Goal: Information Seeking & Learning: Compare options

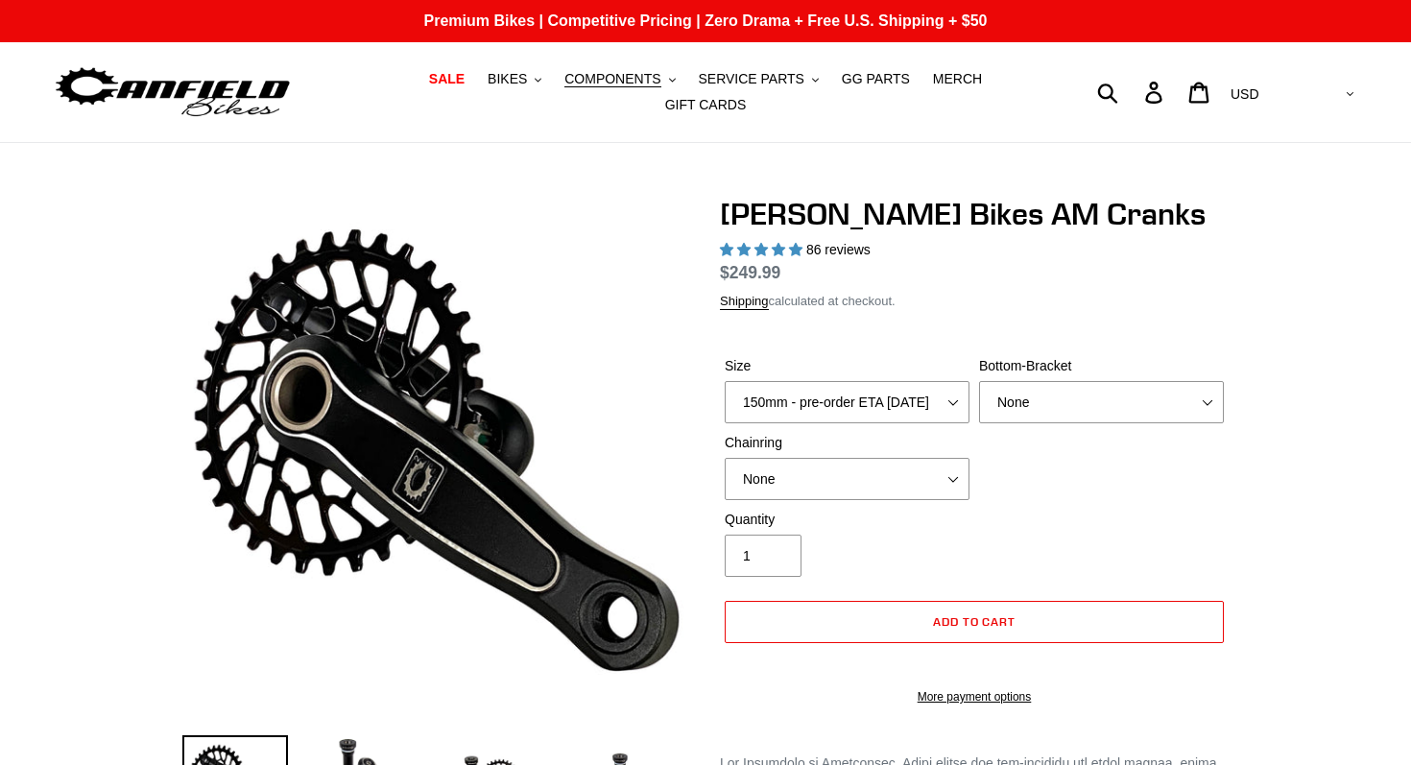
select select "highest-rating"
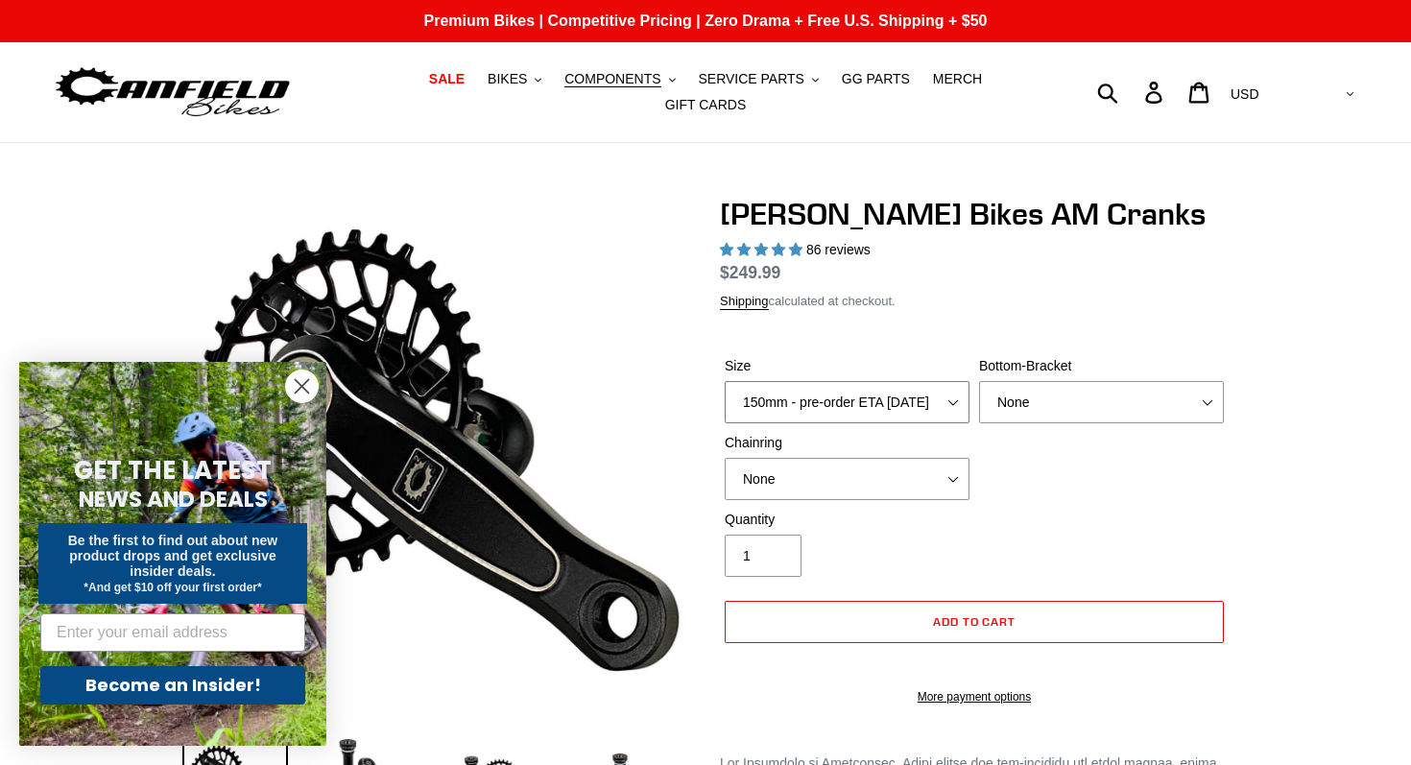
click at [939, 389] on select "150mm - pre-order ETA 9/30/25 155mm - pre-order ETA 9/30/25 160mm - pre-order E…" at bounding box center [847, 402] width 245 height 42
select select "160mm - pre-order ETA 9/30/25"
click at [1081, 407] on select "None BSA Threaded 68/73mm Press Fit PF92" at bounding box center [1101, 402] width 245 height 42
click at [932, 491] on select "None 30t Round (Boost 148) 30t Oval (Boost 148) 32t Round (Boost 148) 32t Oval …" at bounding box center [847, 479] width 245 height 42
click at [665, 79] on button "COMPONENTS .cls-1{fill:#231f20}" at bounding box center [620, 79] width 130 height 26
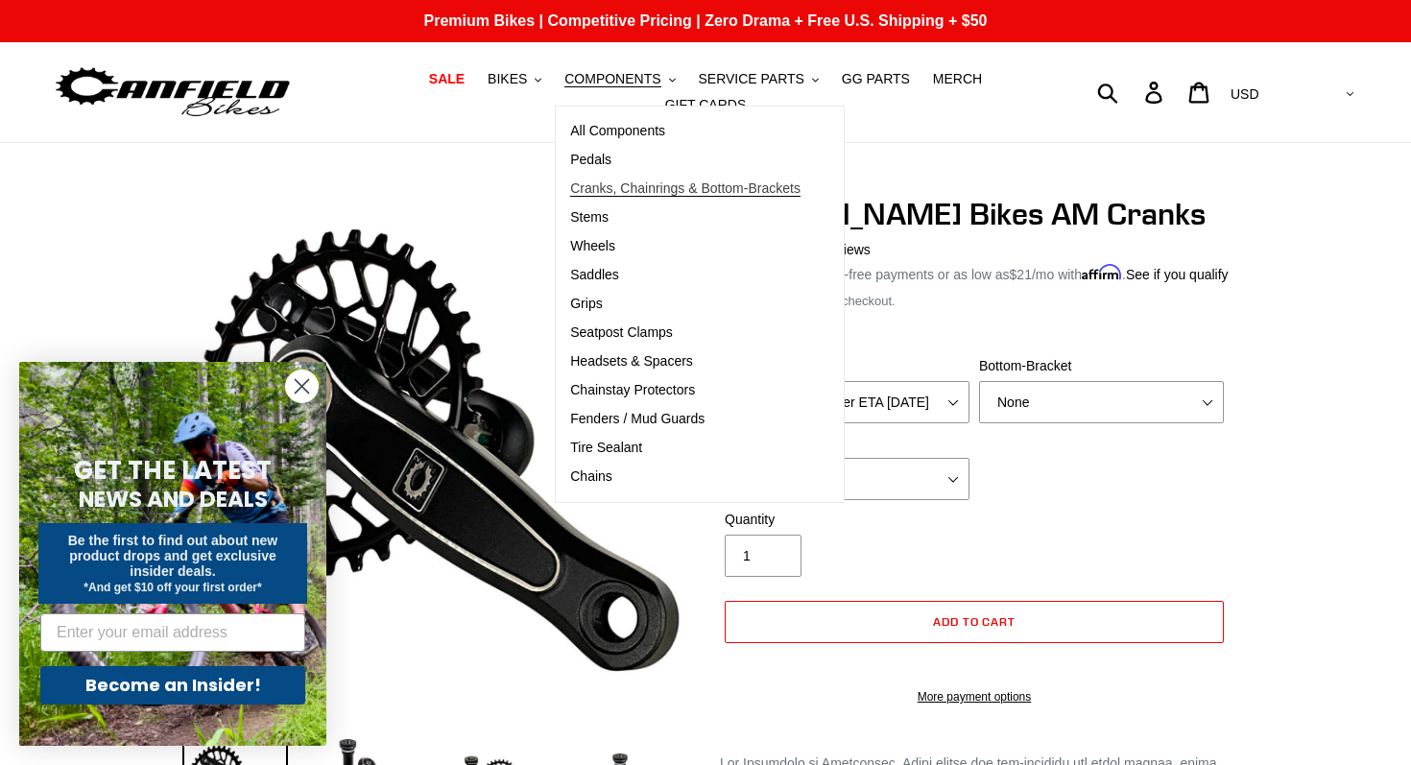
click at [658, 179] on link "Cranks, Chainrings & Bottom-Brackets" at bounding box center [685, 189] width 259 height 29
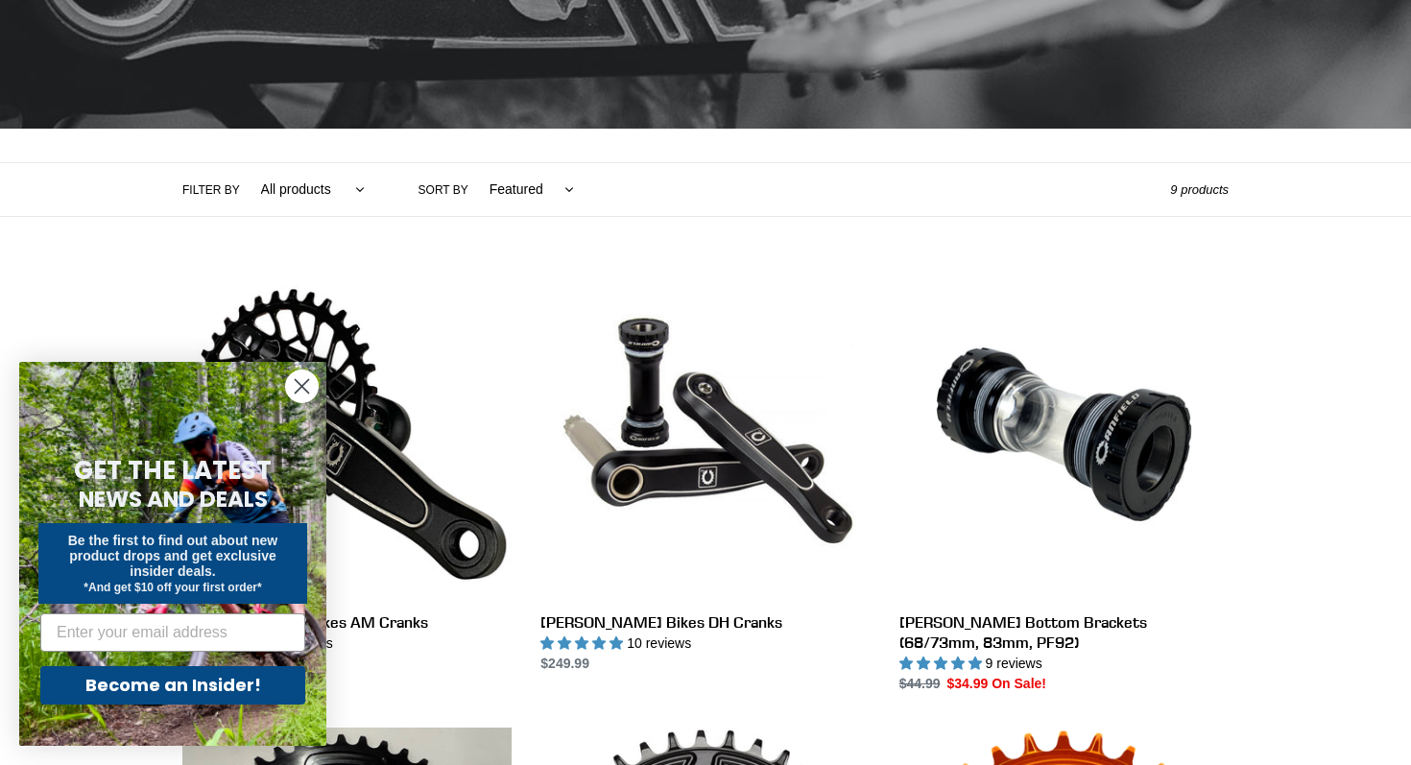
scroll to position [306, 0]
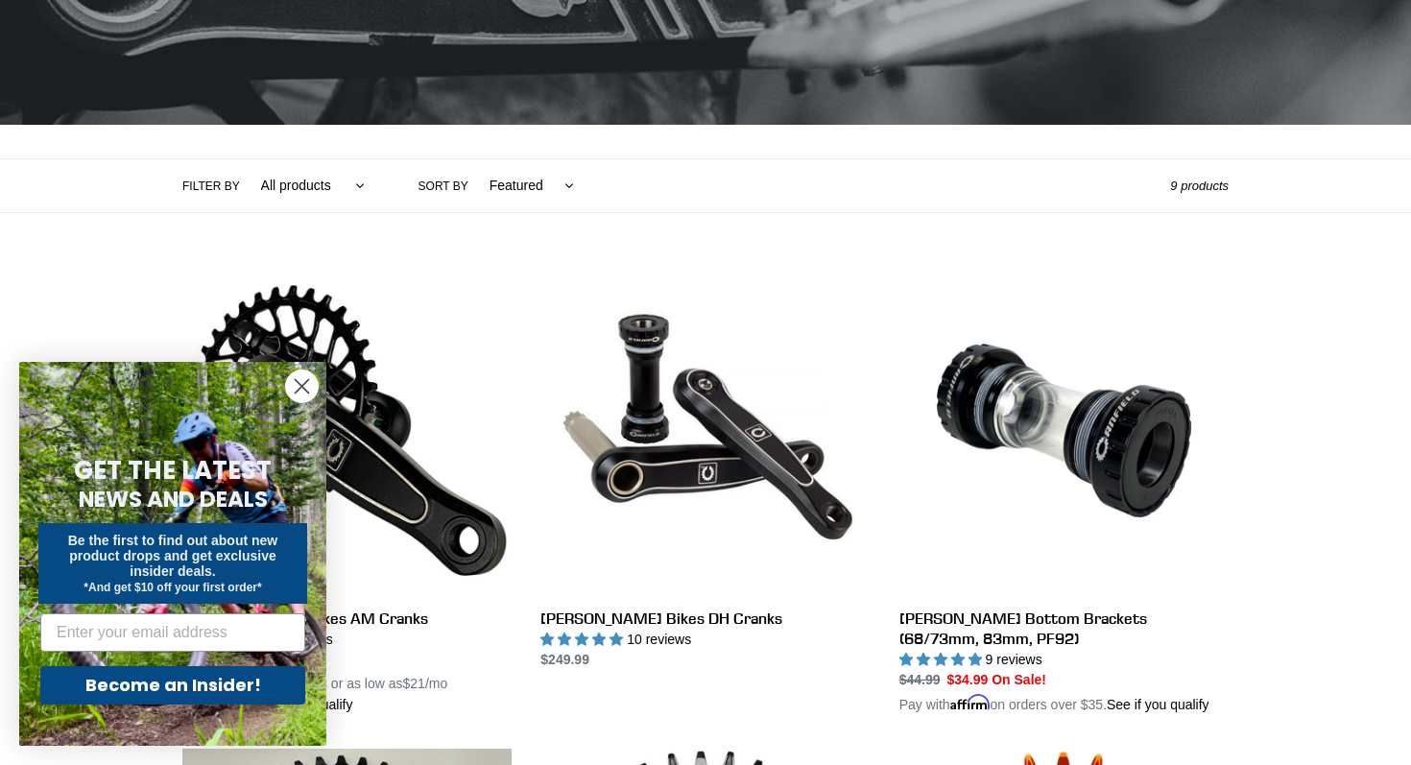
click at [305, 386] on circle "Close dialog" at bounding box center [302, 387] width 32 height 32
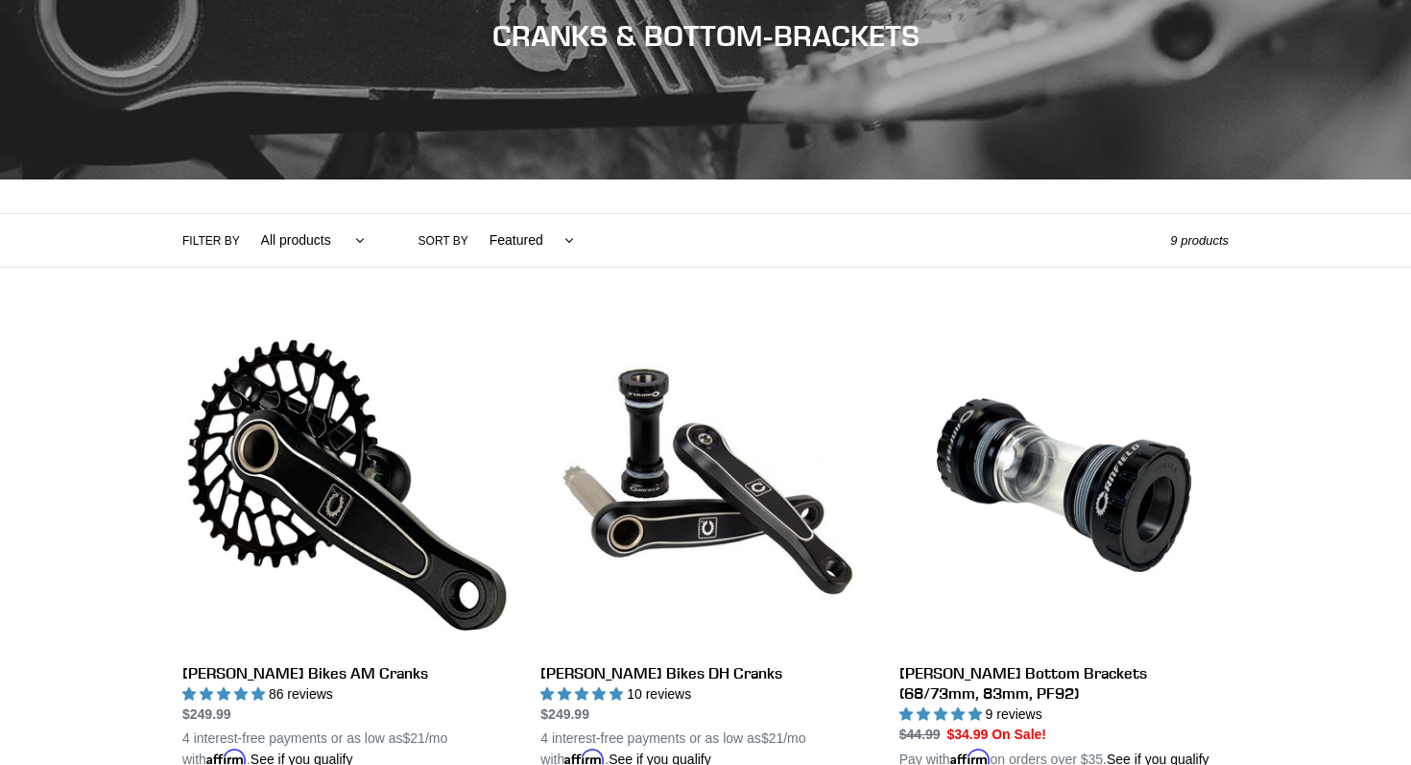
scroll to position [252, 0]
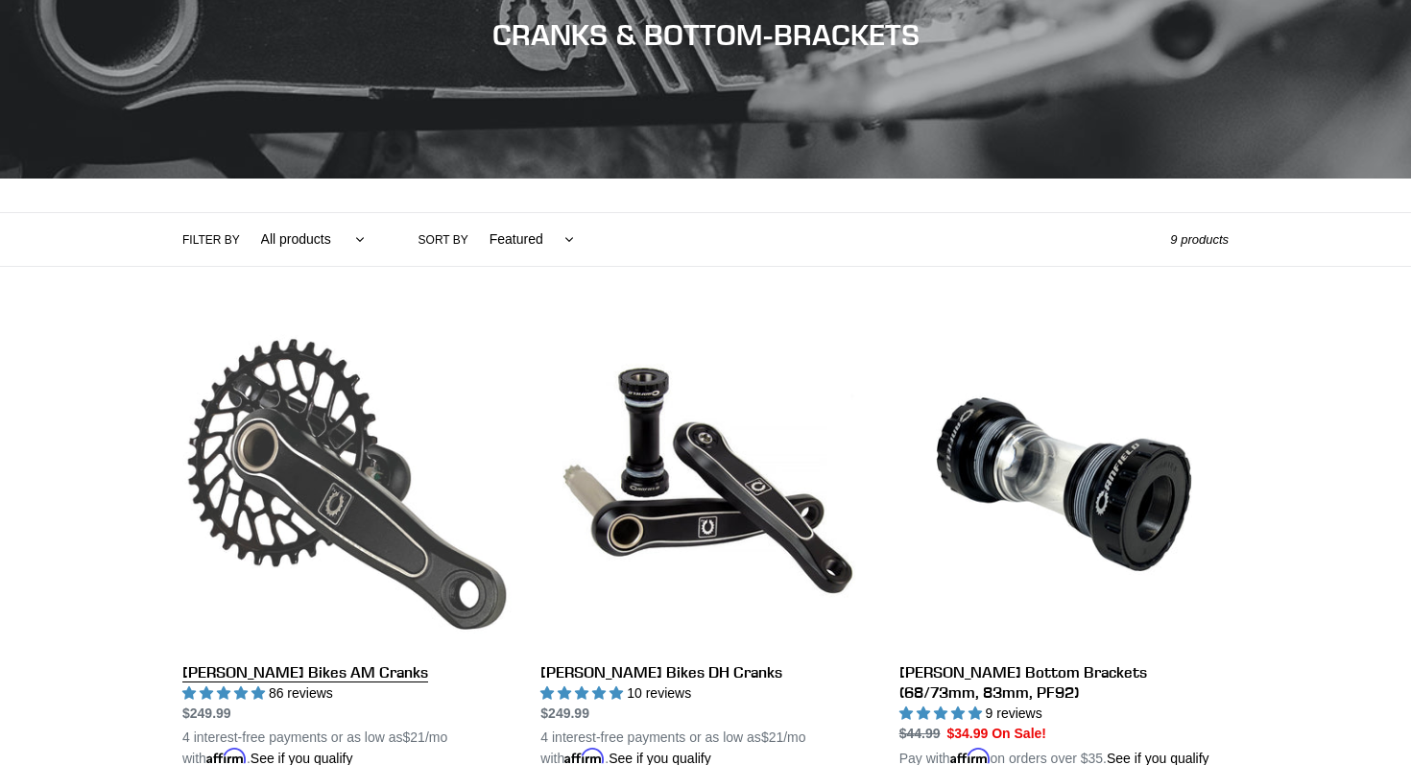
click at [298, 506] on link "Canfield Bikes AM Cranks" at bounding box center [346, 544] width 329 height 449
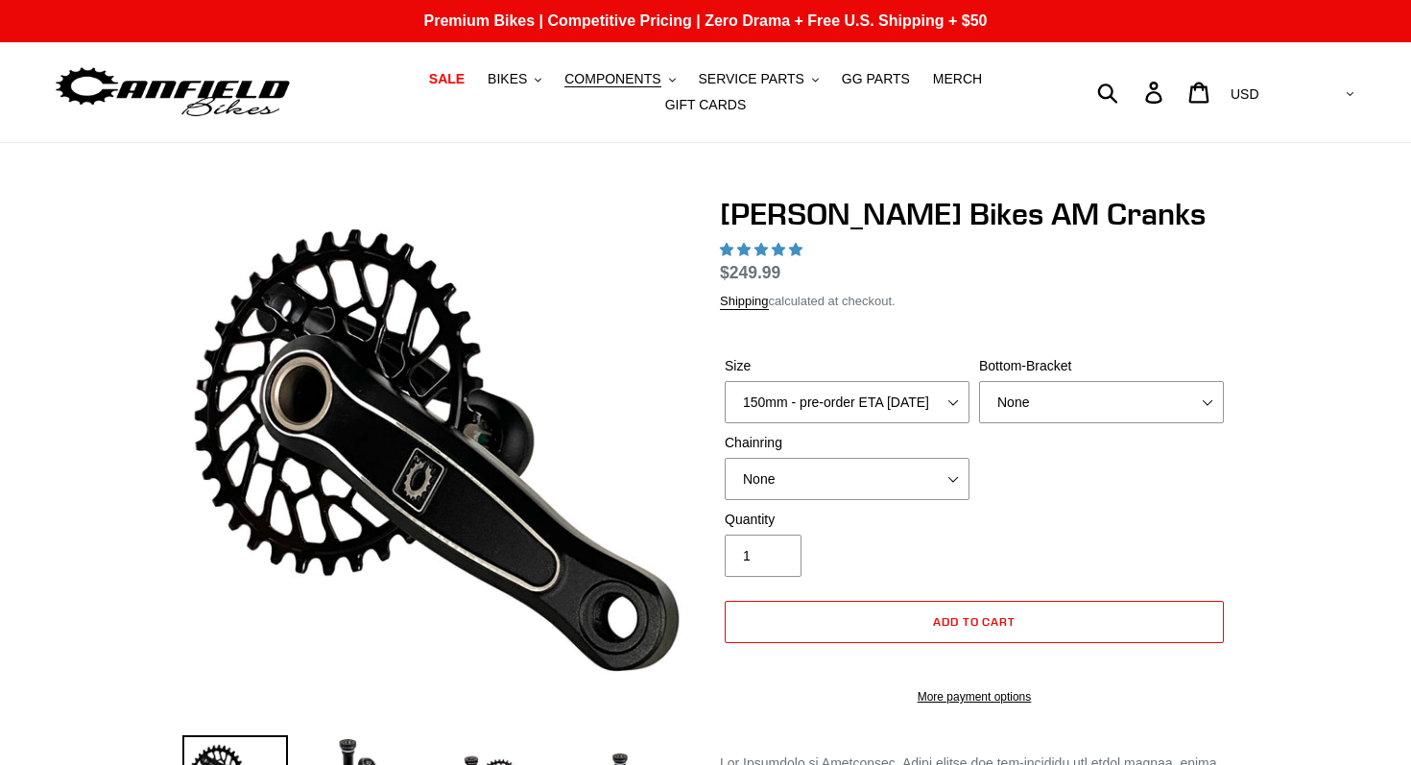
select select "highest-rating"
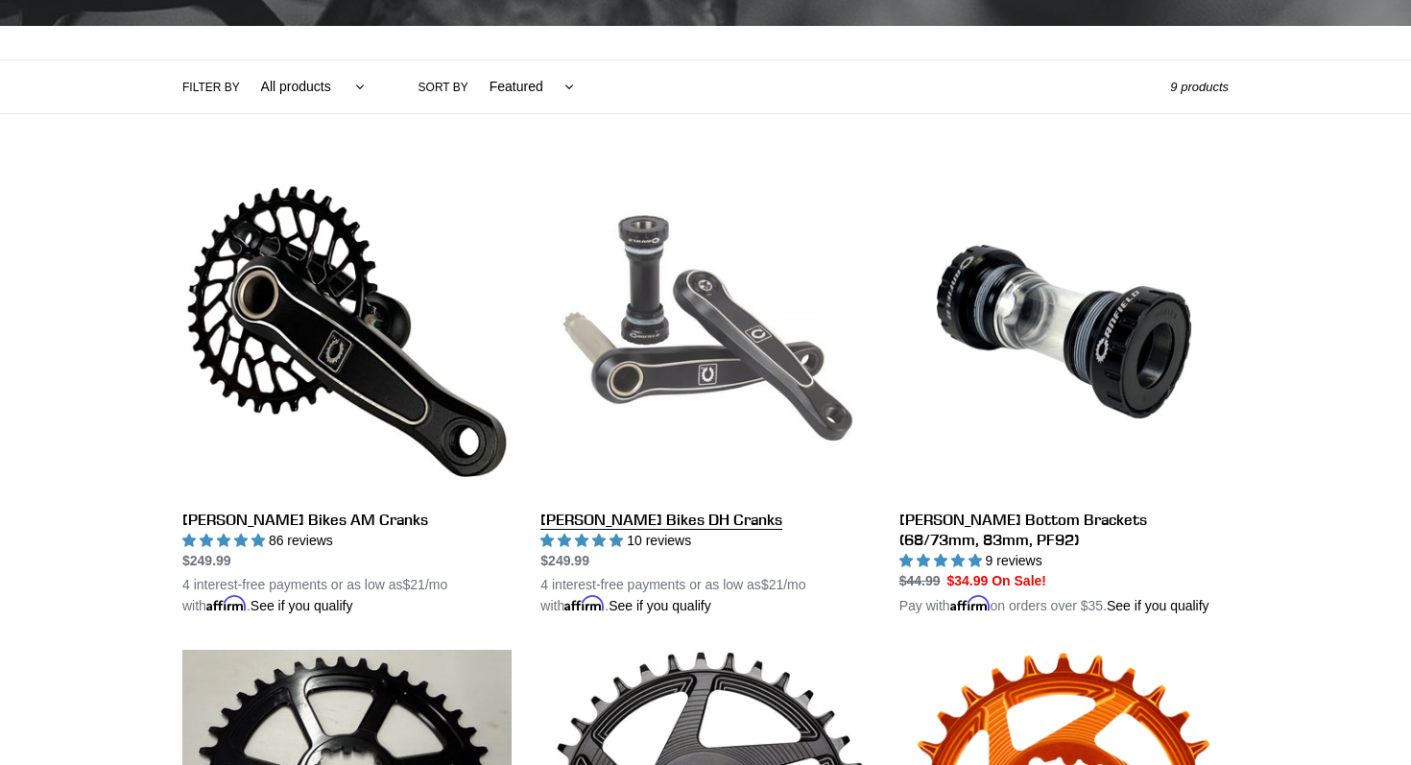
scroll to position [407, 0]
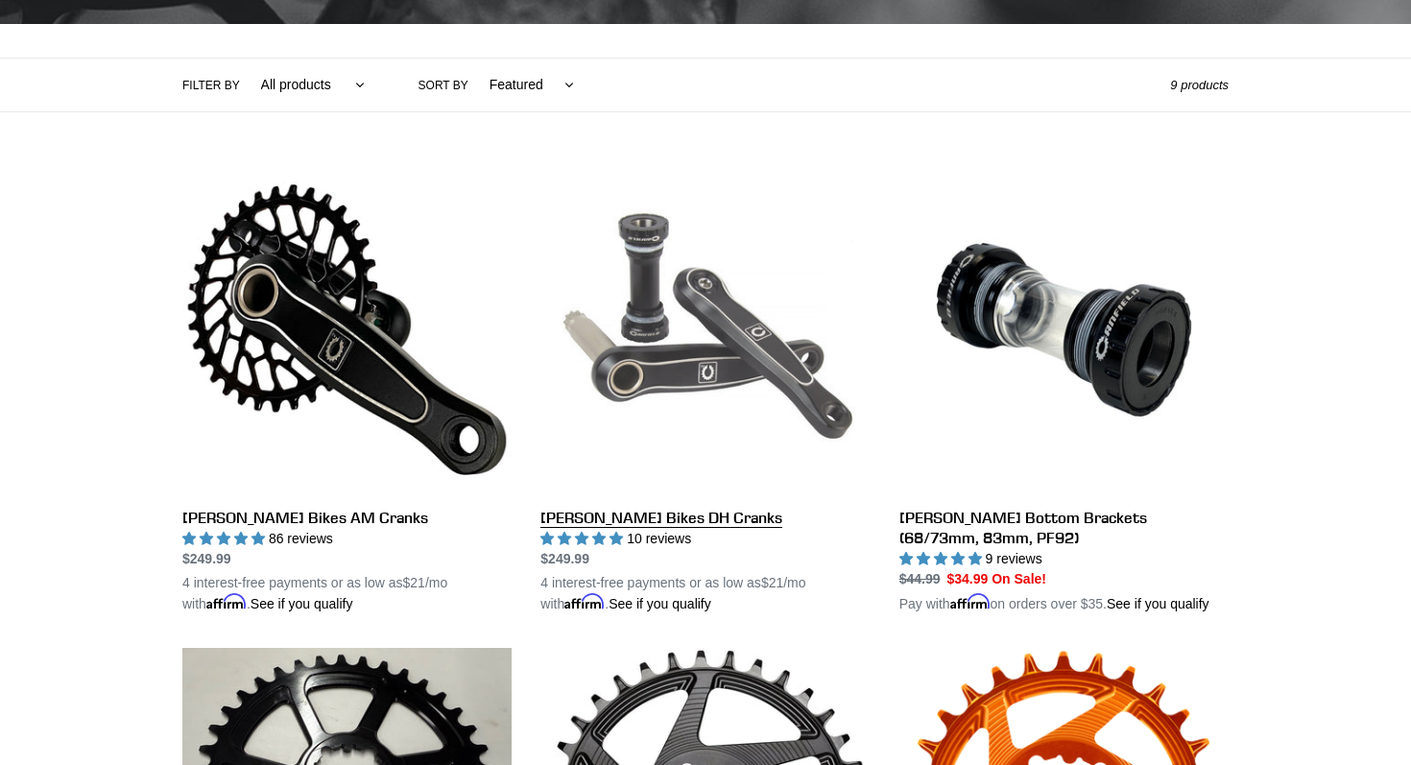
click at [681, 330] on link "Canfield Bikes DH Cranks" at bounding box center [704, 389] width 329 height 449
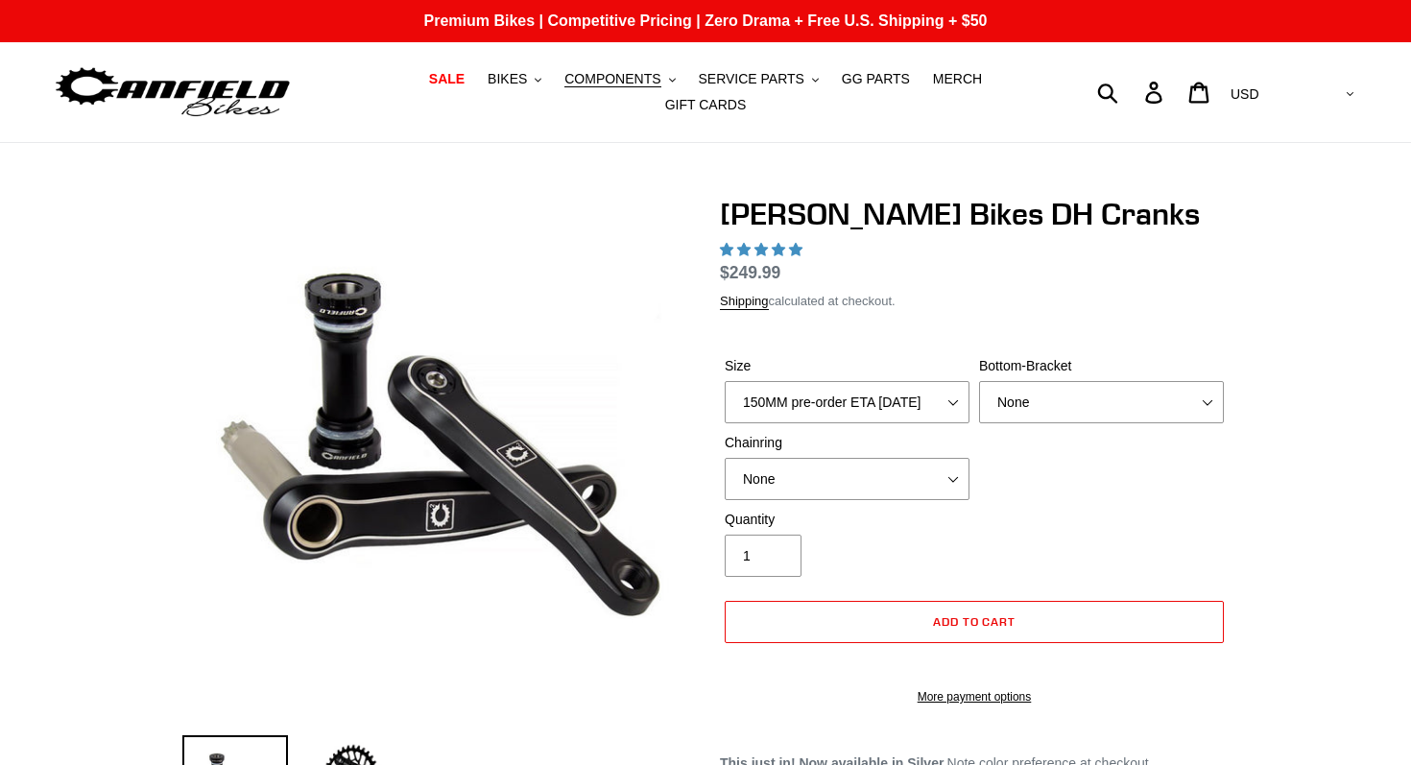
select select "highest-rating"
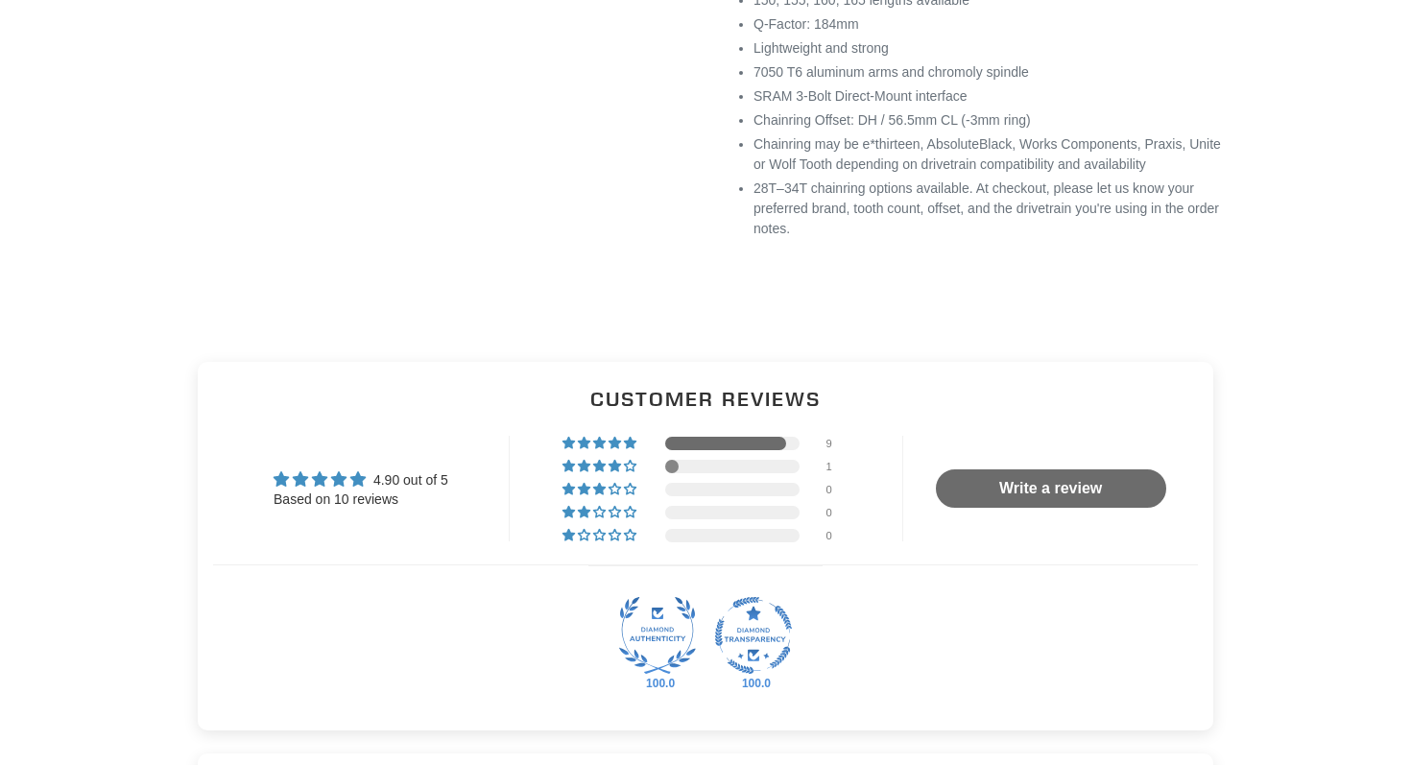
scroll to position [1591, 0]
